Goal: Information Seeking & Learning: Learn about a topic

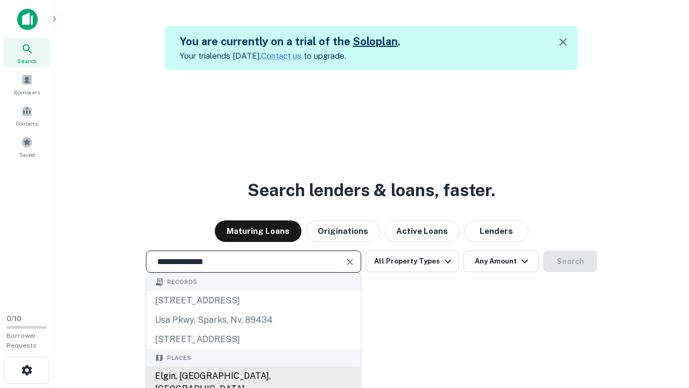
click at [253, 376] on div "Elgin, [GEOGRAPHIC_DATA], [GEOGRAPHIC_DATA]" at bounding box center [253, 382] width 214 height 32
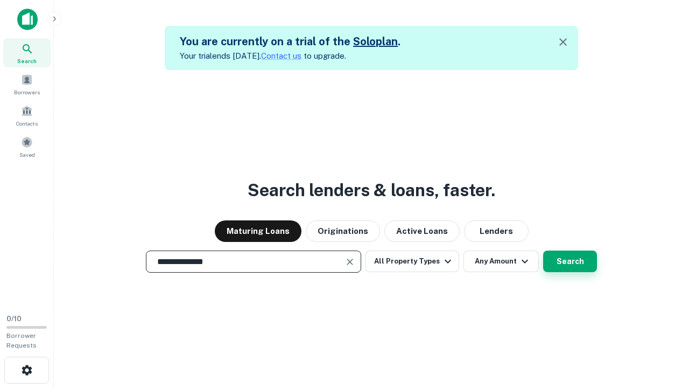
type input "**********"
click at [543, 250] on button "Search" at bounding box center [570, 261] width 54 height 22
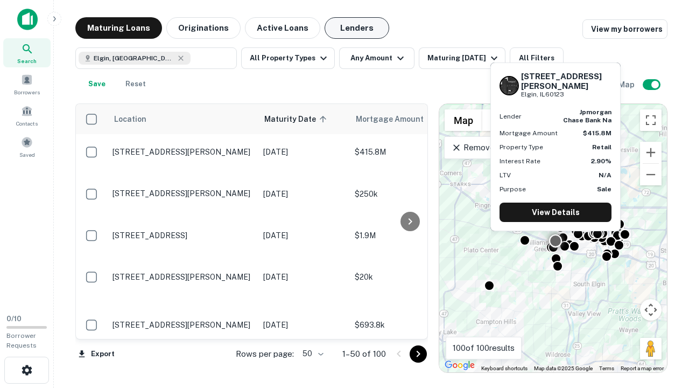
click at [357, 28] on button "Lenders" at bounding box center [357, 28] width 65 height 22
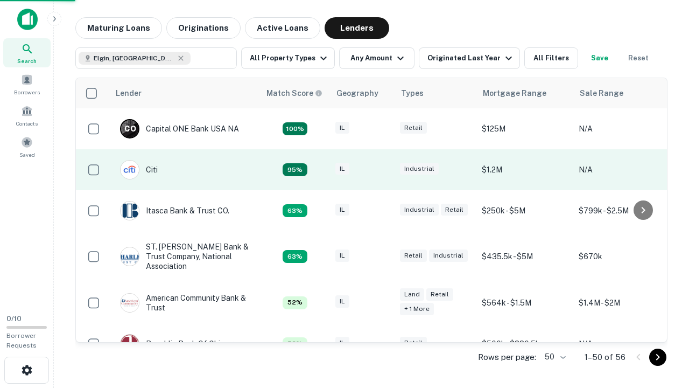
click at [382, 170] on div "IL" at bounding box center [362, 170] width 54 height 15
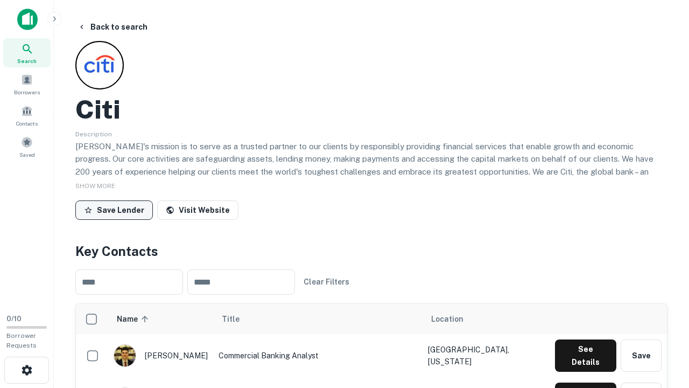
click at [114, 209] on button "Save Lender" at bounding box center [114, 209] width 78 height 19
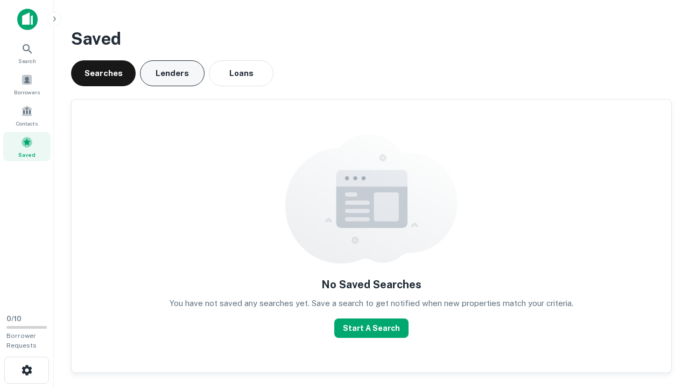
click at [172, 73] on button "Lenders" at bounding box center [172, 73] width 65 height 26
